Goal: Browse casually

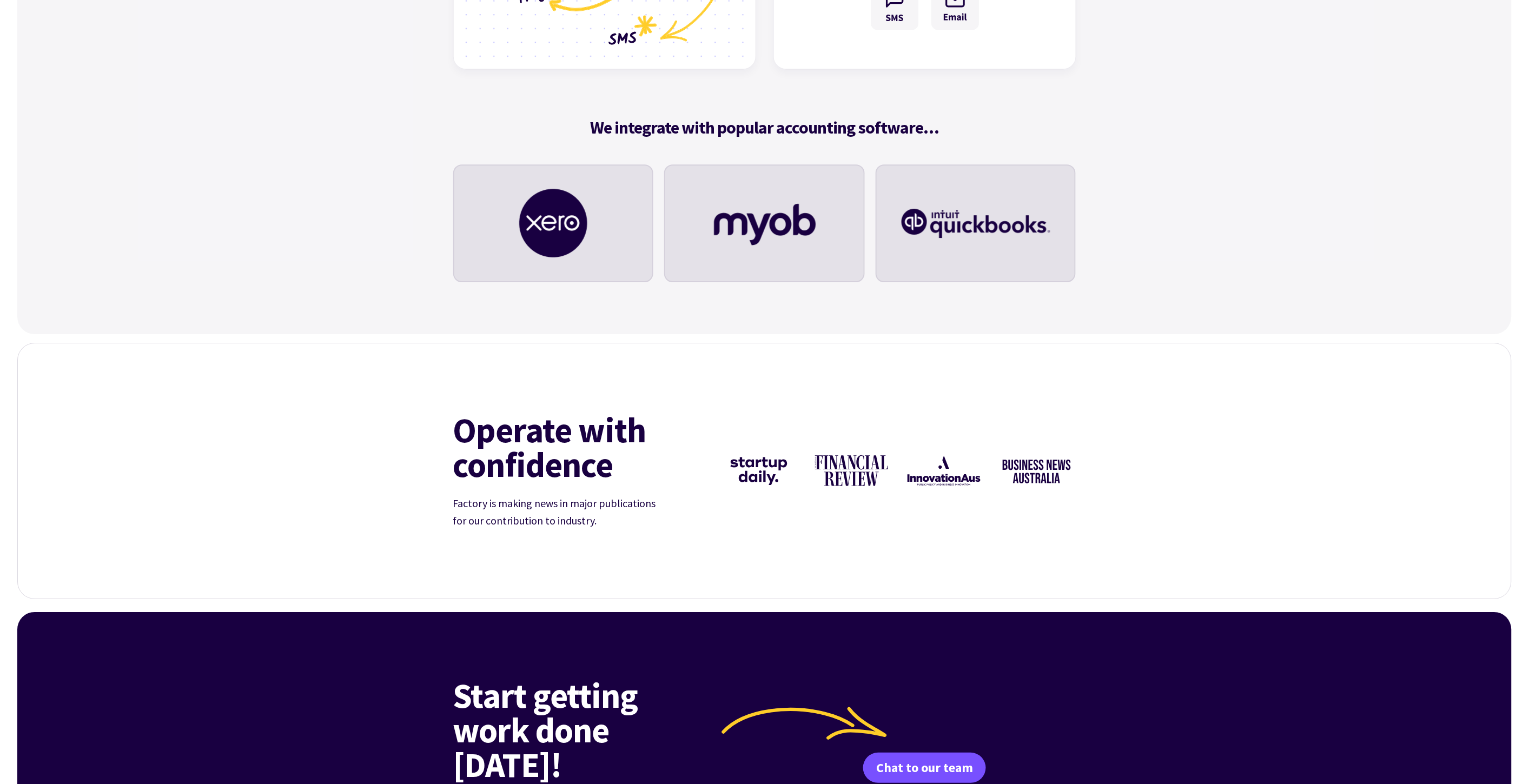
scroll to position [3965, 0]
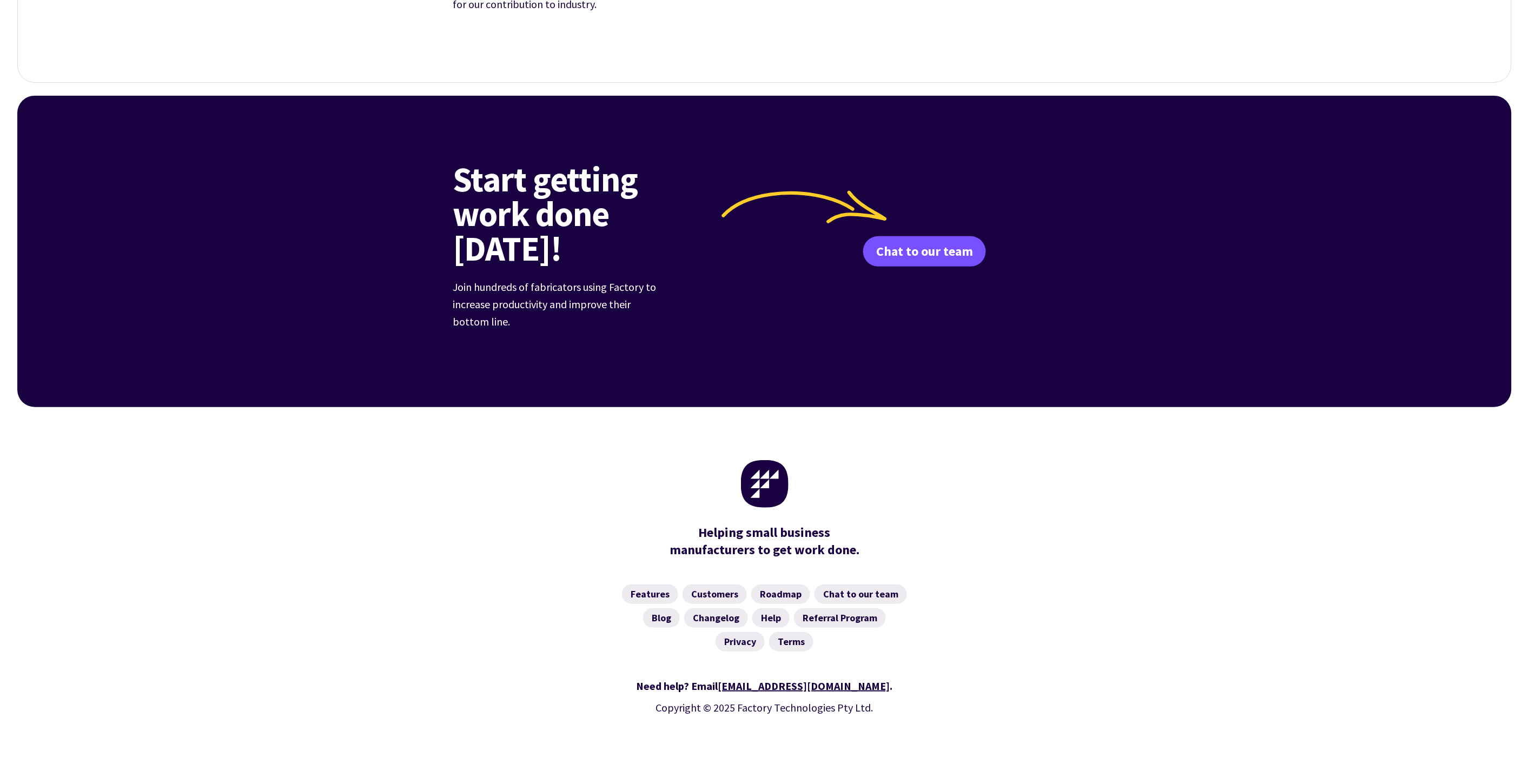
drag, startPoint x: 103, startPoint y: 772, endPoint x: 0, endPoint y: 751, distance: 105.1
copy body "window.dataLayer.push({ event: "Purchase", // Attribution matching conversionId…"
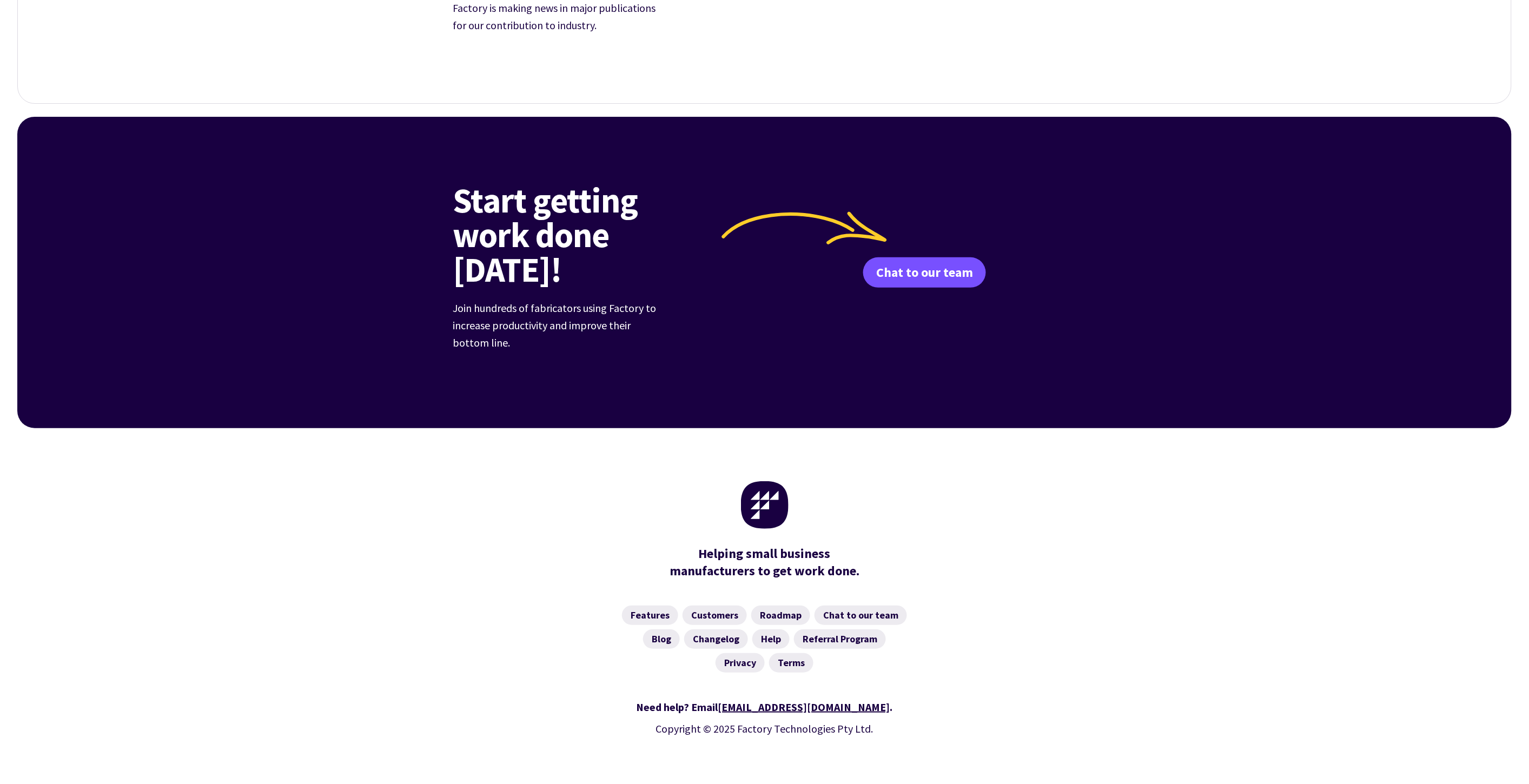
scroll to position [3965, 0]
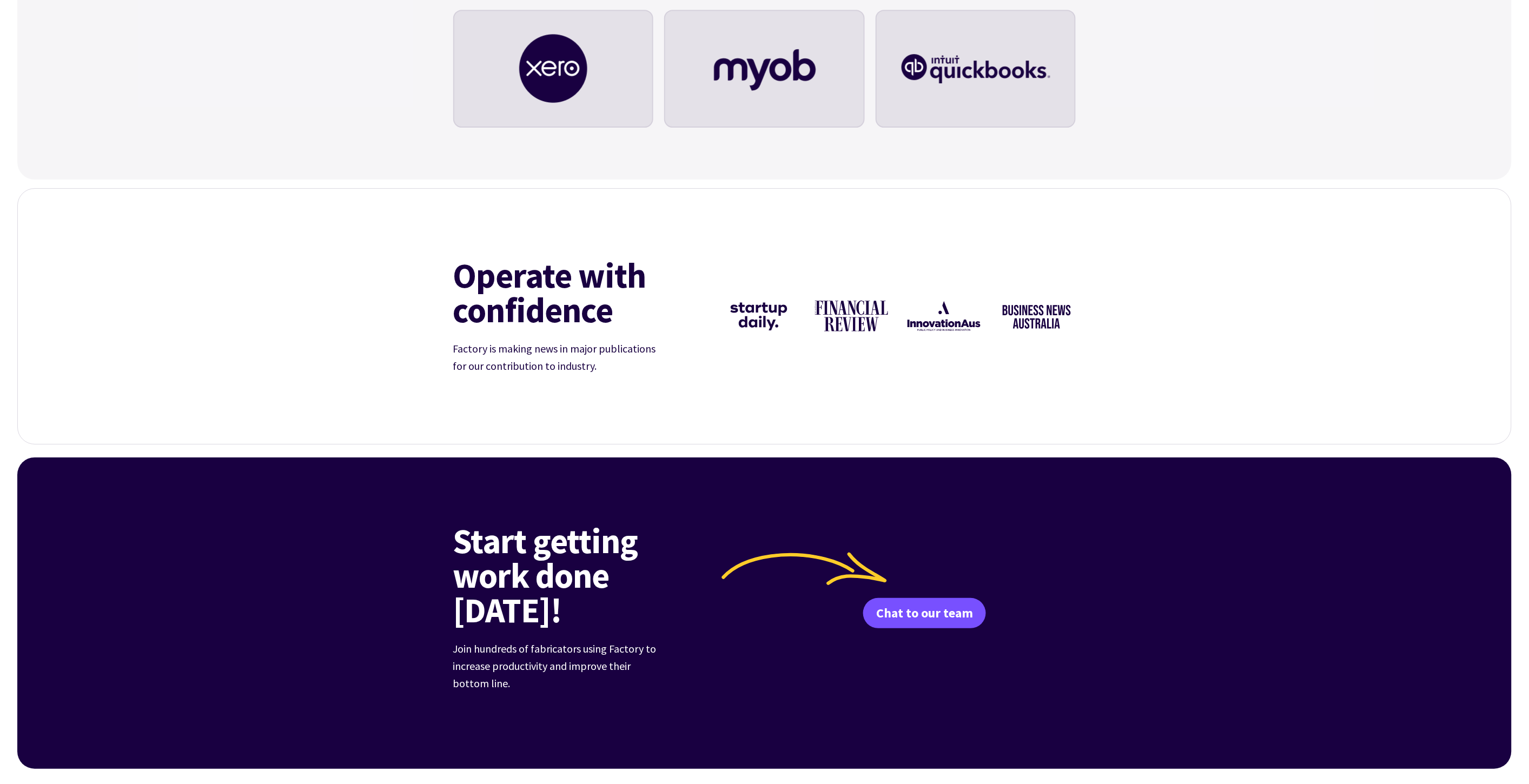
scroll to position [3965, 0]
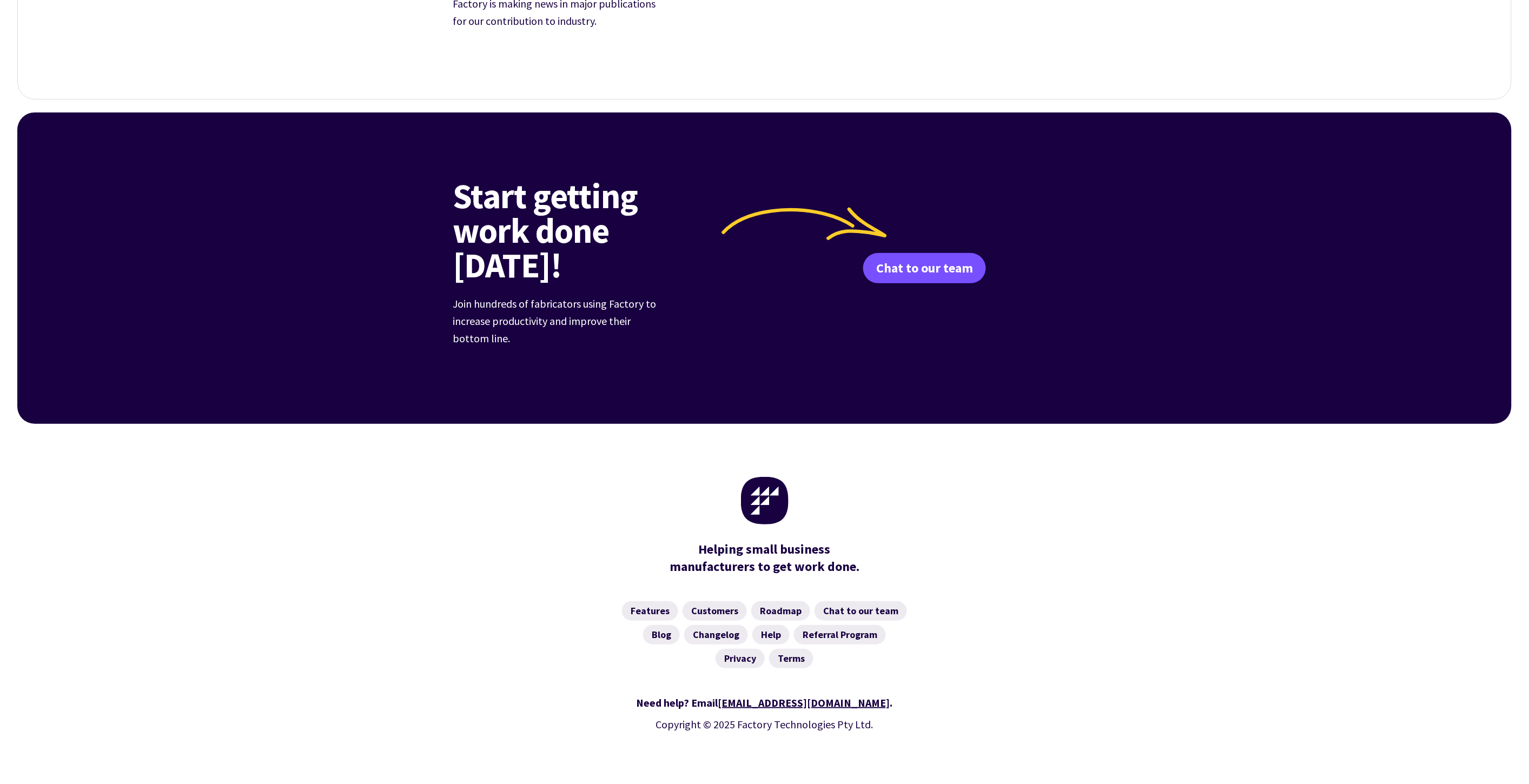
scroll to position [3965, 0]
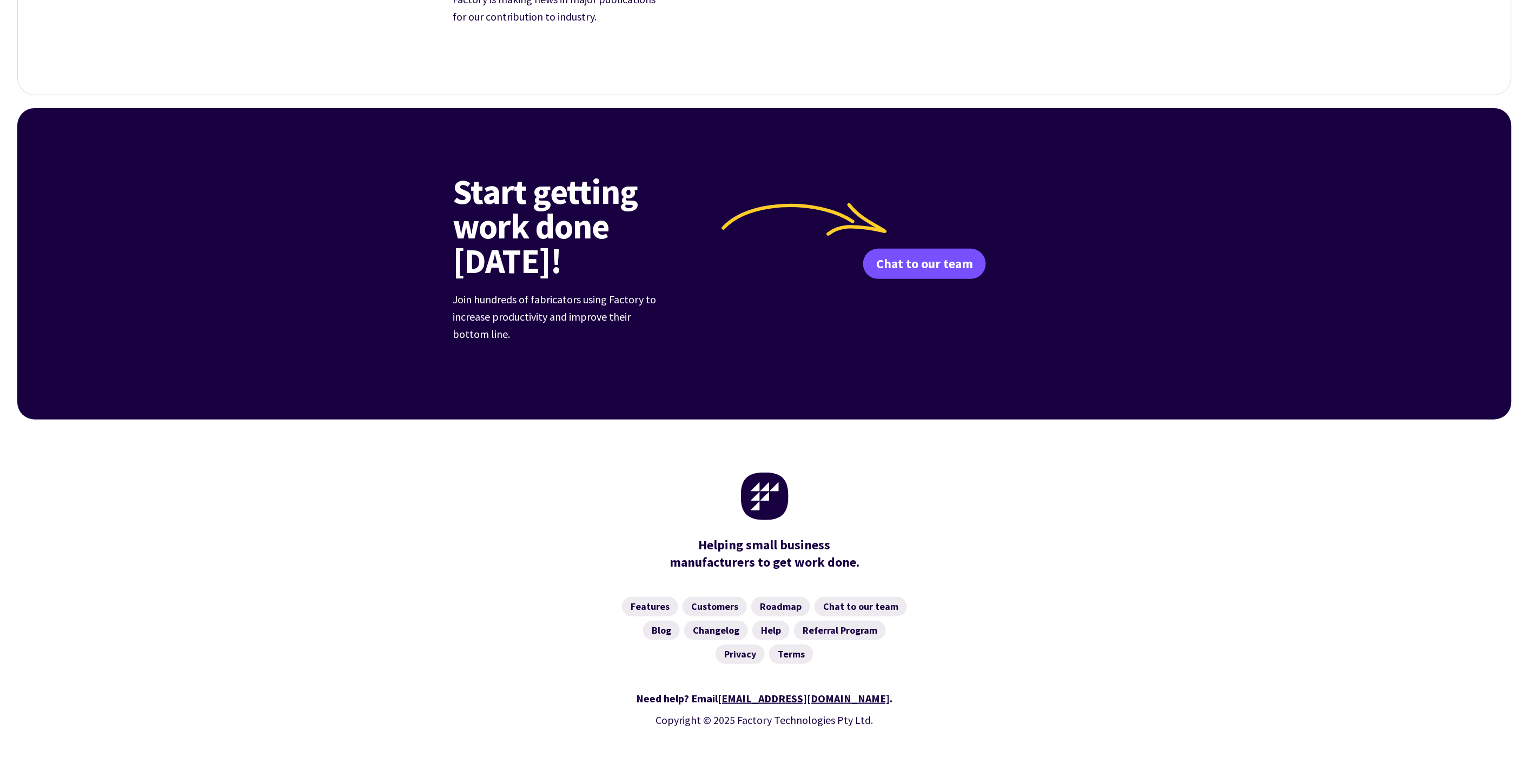
scroll to position [3965, 0]
